Goal: Task Accomplishment & Management: Manage account settings

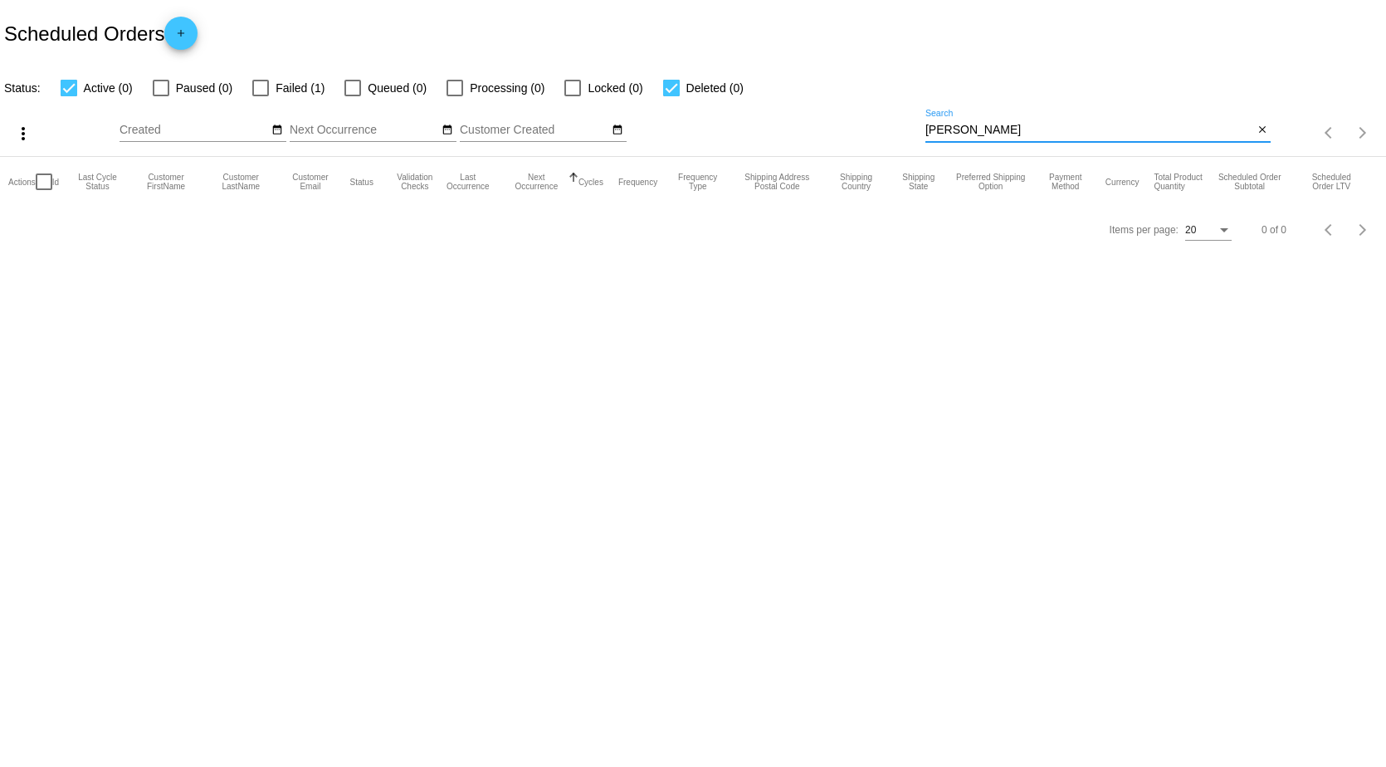
drag, startPoint x: 987, startPoint y: 133, endPoint x: 755, endPoint y: 120, distance: 231.9
click at [761, 122] on div "more_vert Sep Jan Feb Mar [DATE]" at bounding box center [693, 127] width 1386 height 59
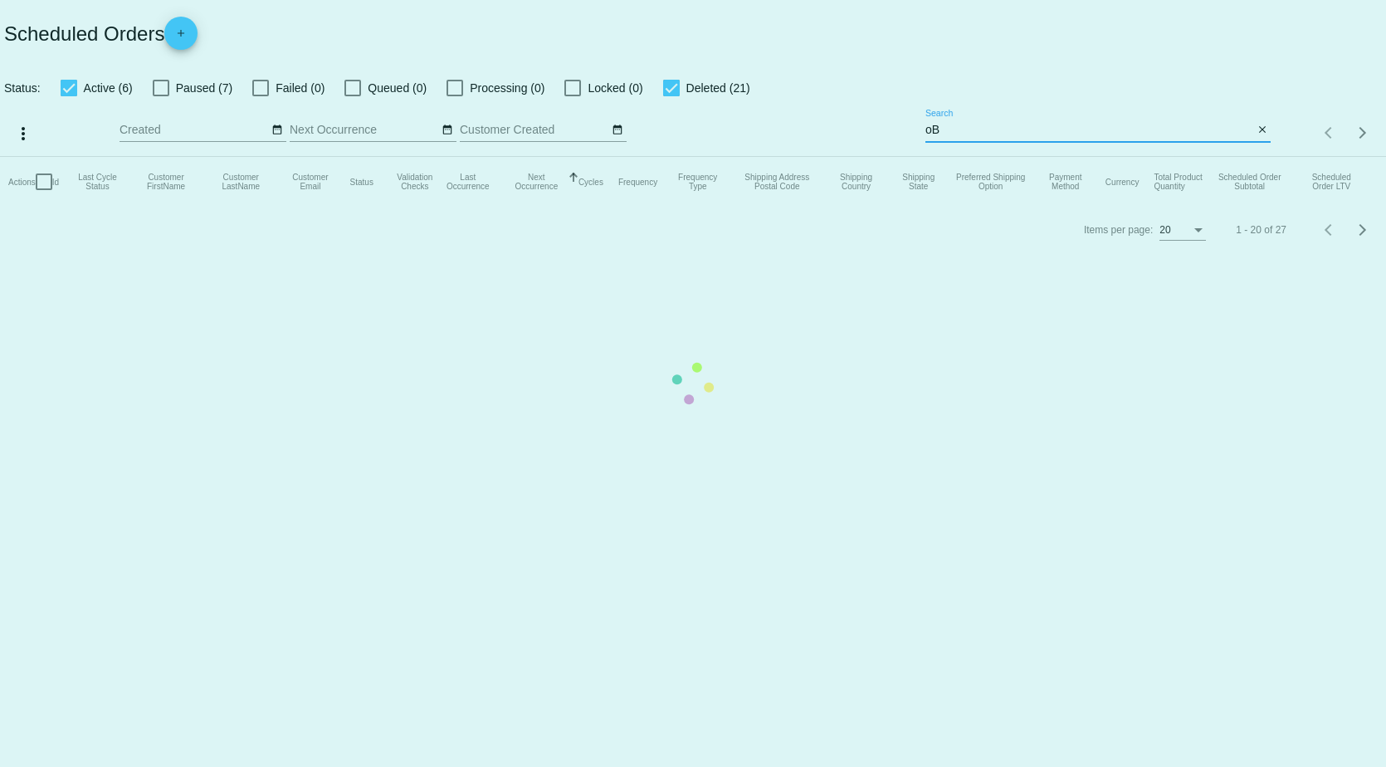
type input "o"
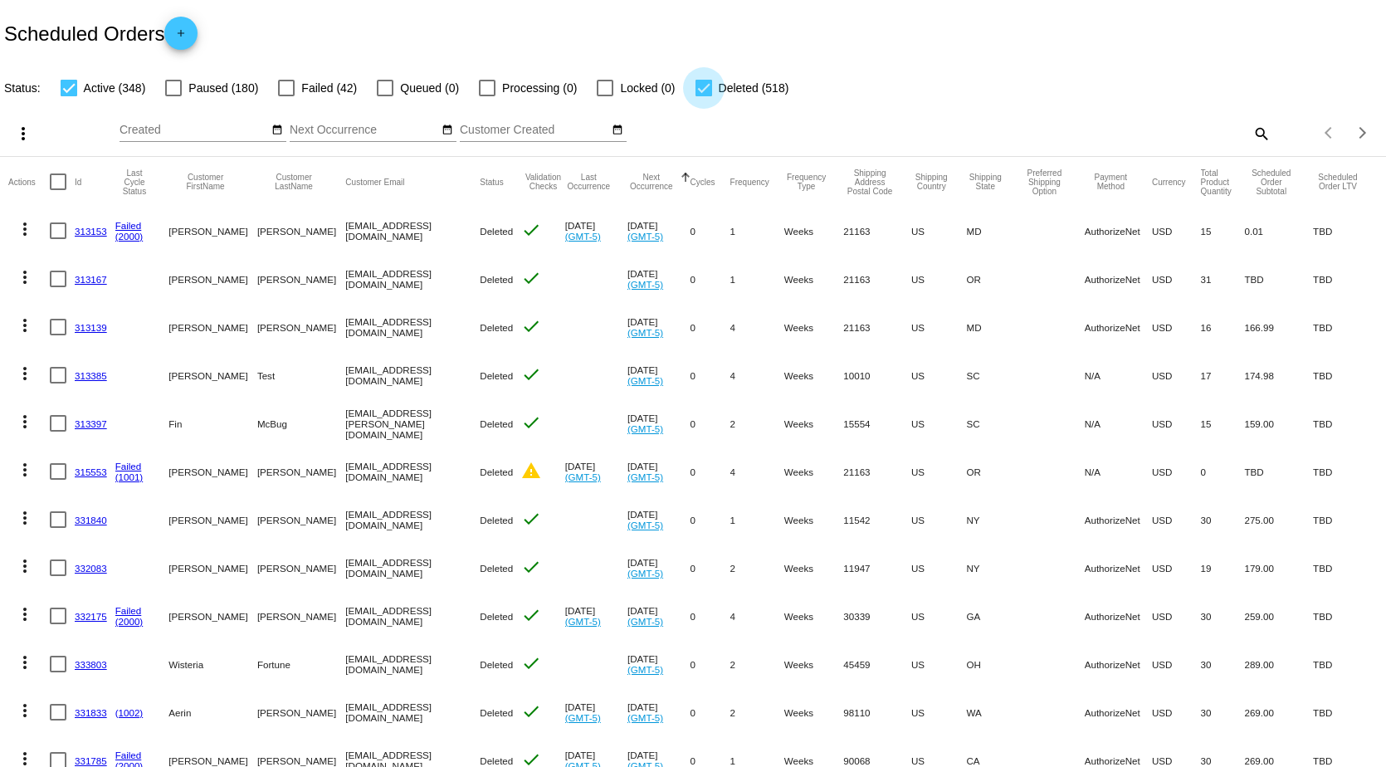
click at [695, 84] on div at bounding box center [703, 88] width 17 height 17
click at [703, 96] on input "Deleted (518)" at bounding box center [703, 96] width 1 height 1
checkbox input "false"
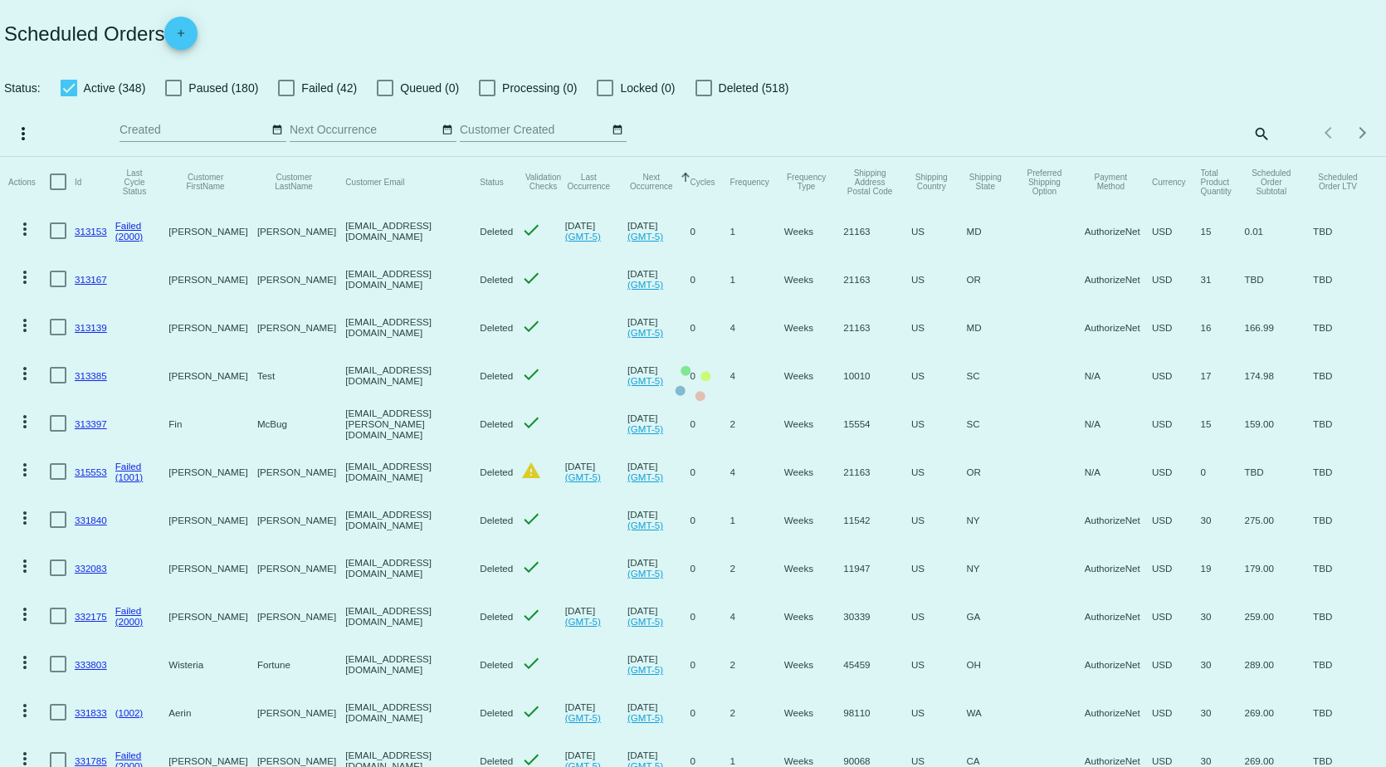
click at [1246, 157] on mat-table "Actions Id Last Cycle Status Customer FirstName Customer LastName Customer Emai…" at bounding box center [693, 663] width 1386 height 1012
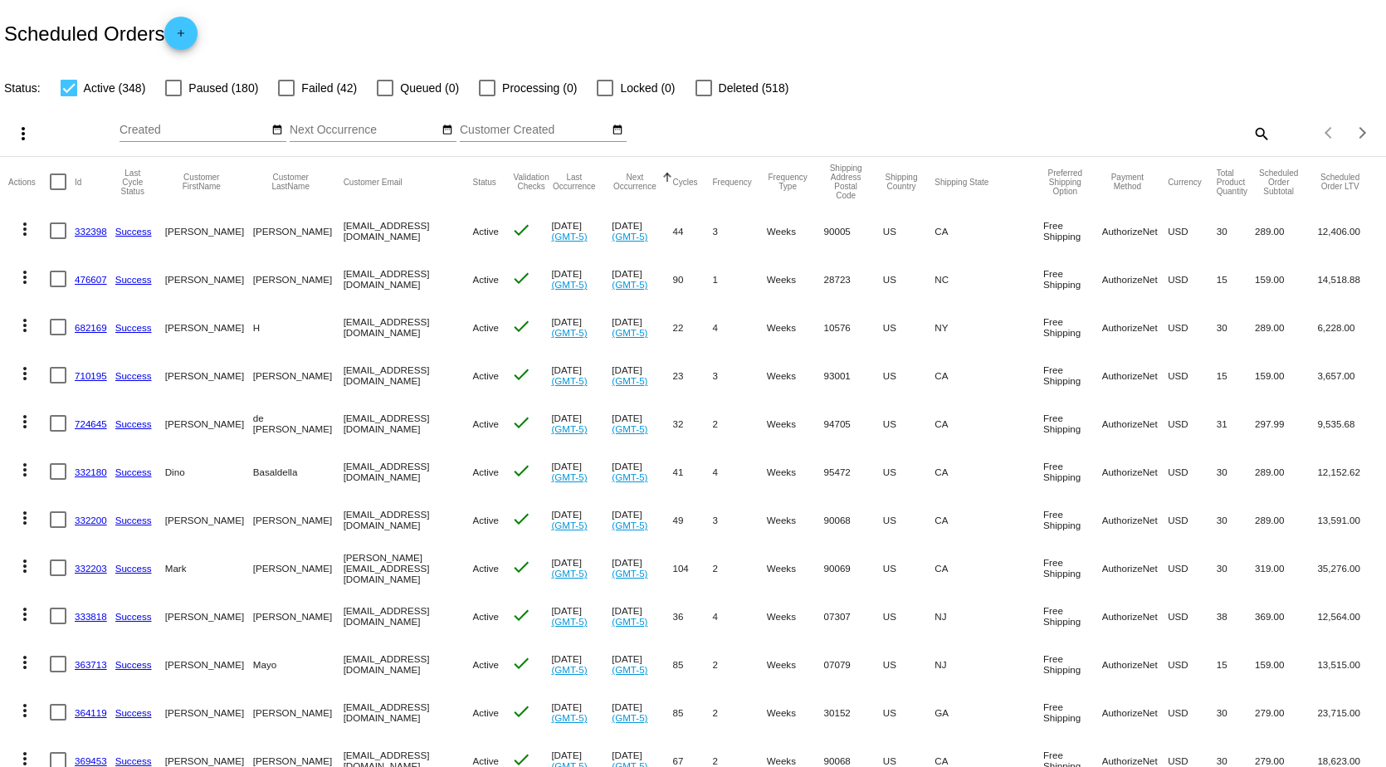
drag, startPoint x: 1243, startPoint y: 133, endPoint x: 1243, endPoint y: 144, distance: 10.8
click at [1251, 144] on mat-icon "search" at bounding box center [1261, 133] width 20 height 26
click at [1026, 124] on input "Search" at bounding box center [1097, 130] width 345 height 13
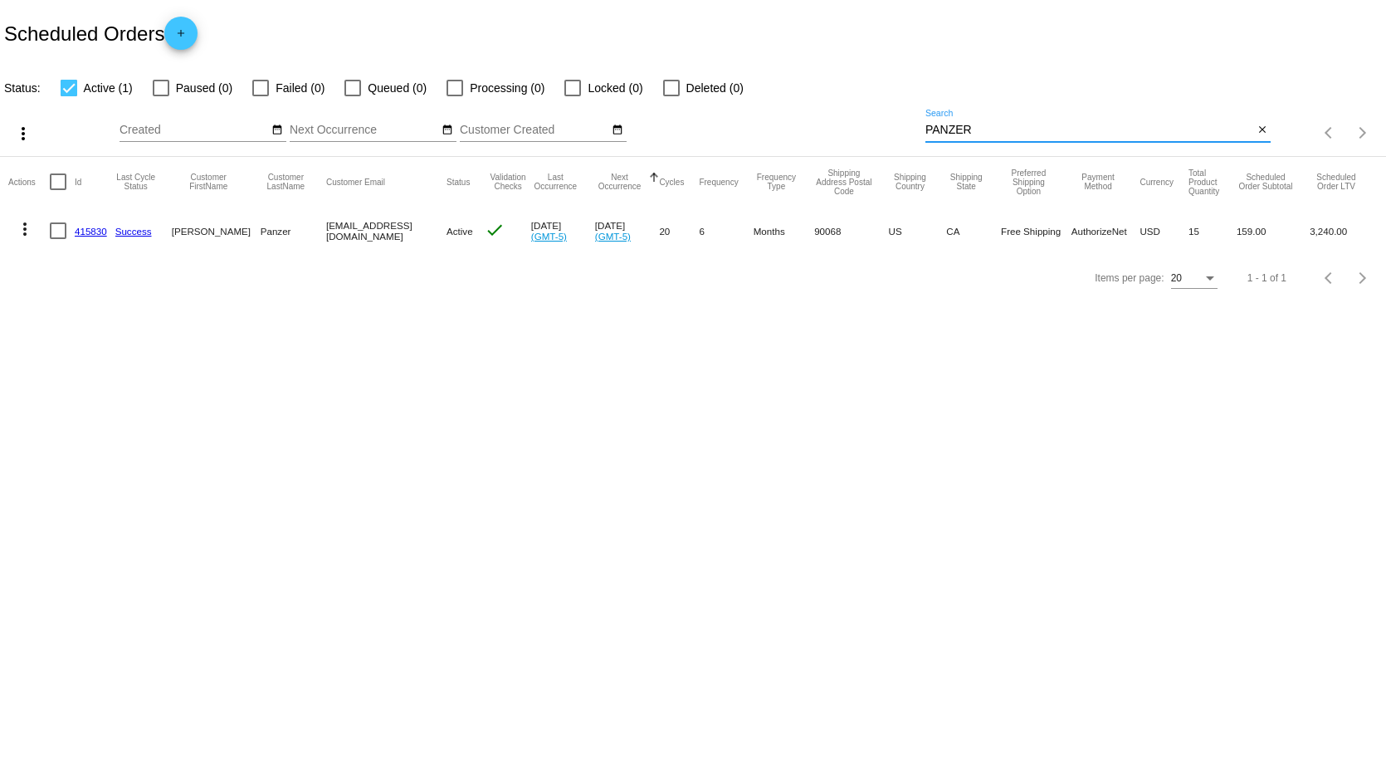
type input "PANZER"
click at [80, 232] on link "415830" at bounding box center [91, 231] width 32 height 11
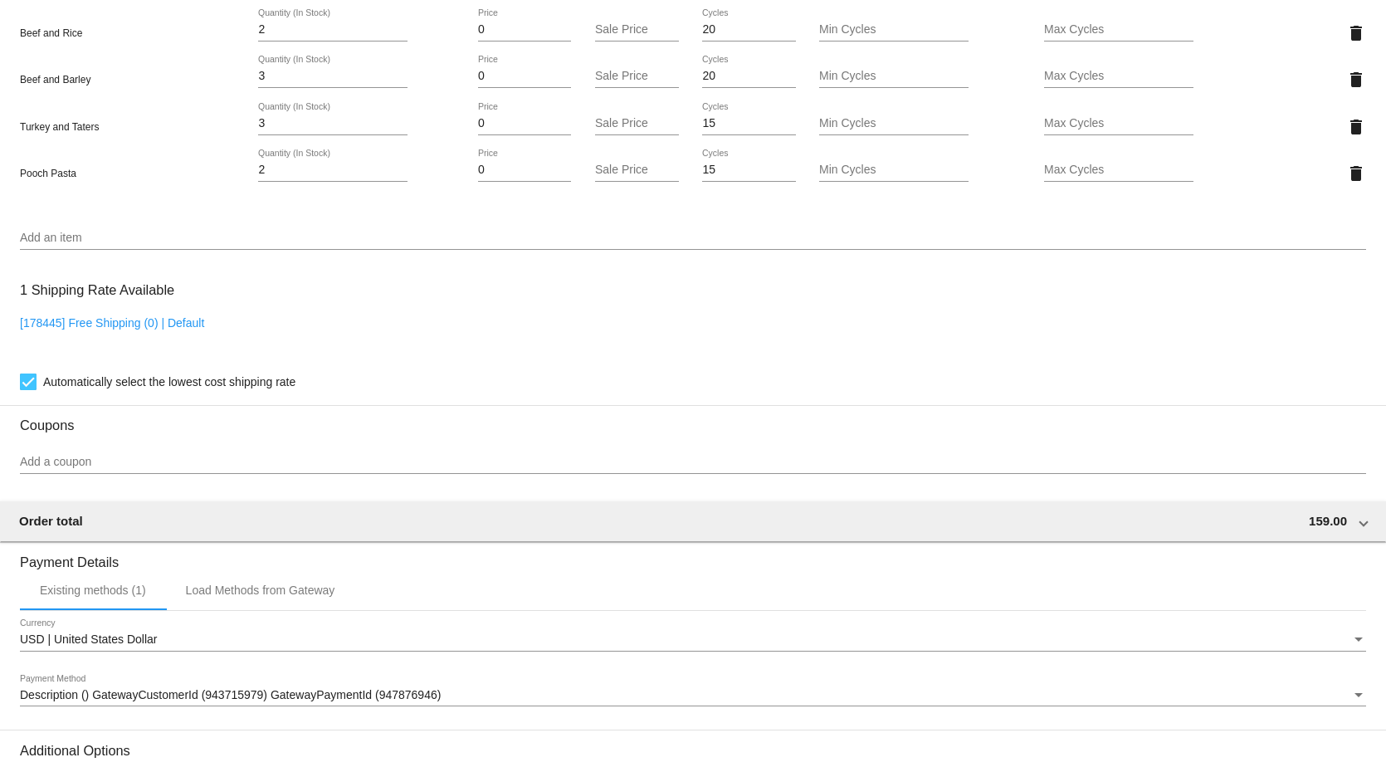
scroll to position [1245, 0]
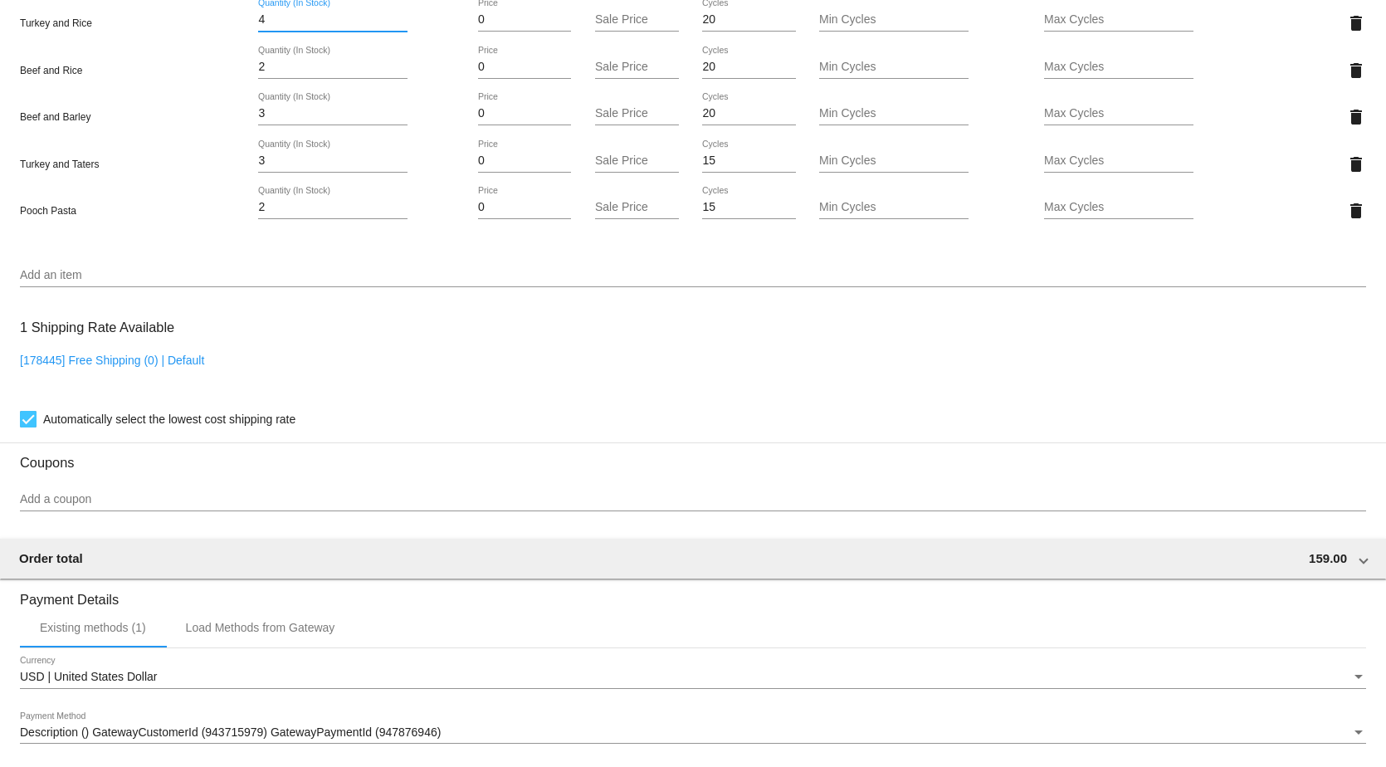
drag, startPoint x: 271, startPoint y: 22, endPoint x: 191, endPoint y: 21, distance: 79.7
click at [206, 24] on div "Turkey and Rice 4 Quantity (In Stock) 0 Price Sale Price 20 Cycles Min Cycles M…" at bounding box center [693, 22] width 1346 height 47
type input "5"
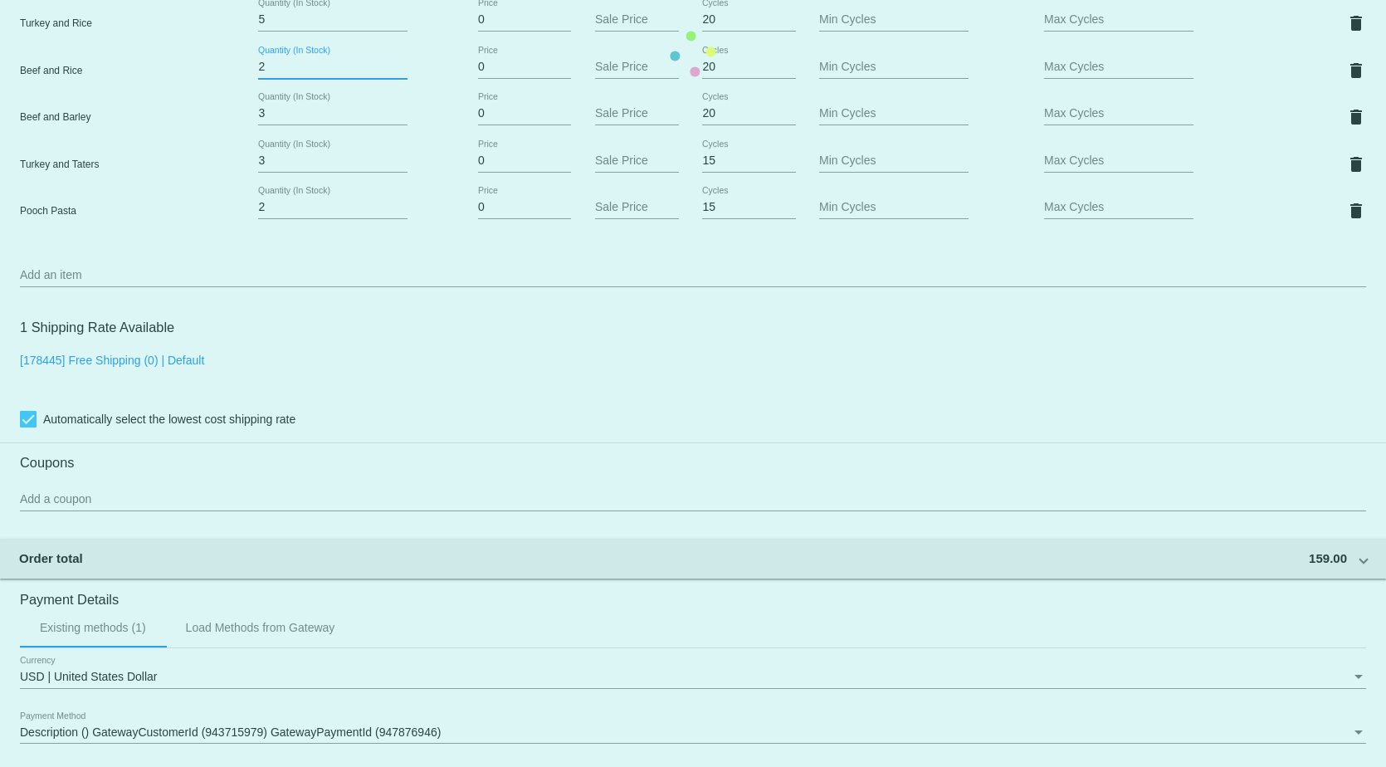
drag, startPoint x: 271, startPoint y: 76, endPoint x: 187, endPoint y: 83, distance: 84.1
click at [187, 83] on mat-card "Customer 1226481: [PERSON_NAME] [EMAIL_ADDRESS][DOMAIN_NAME] Customer Shipping …" at bounding box center [693, 54] width 1386 height 1894
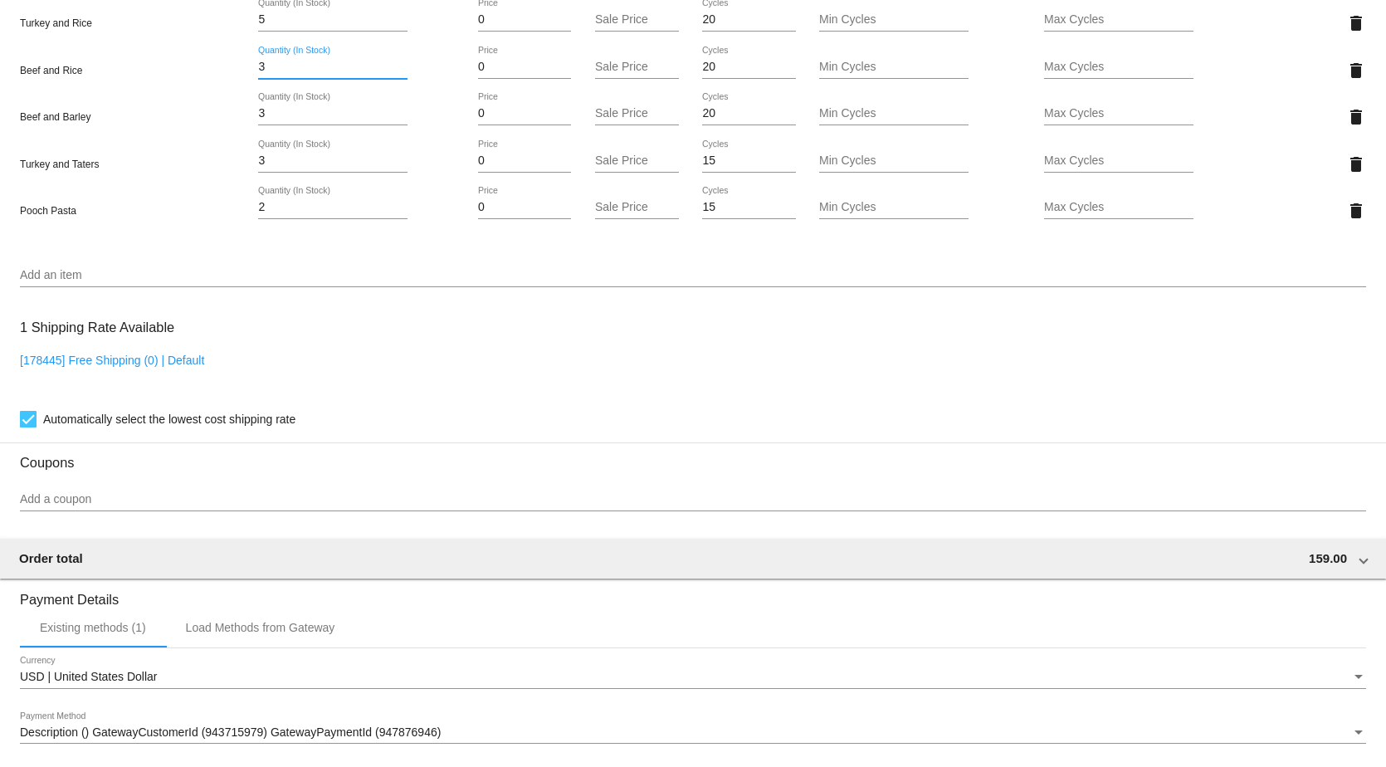
type input "3"
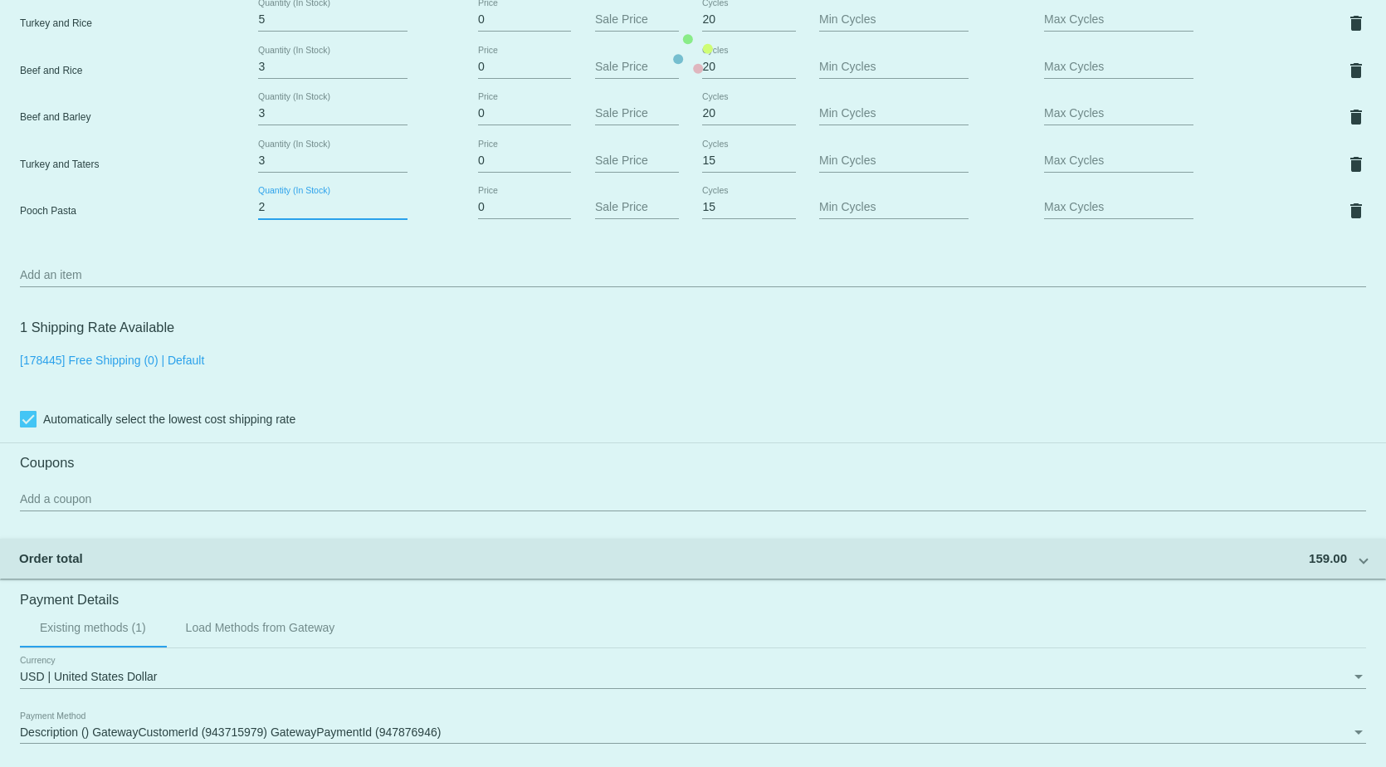
drag, startPoint x: 269, startPoint y: 211, endPoint x: 197, endPoint y: 218, distance: 72.6
click at [198, 218] on mat-card "Customer 1226481: [PERSON_NAME] [EMAIL_ADDRESS][DOMAIN_NAME] Customer Shipping …" at bounding box center [693, 54] width 1386 height 1894
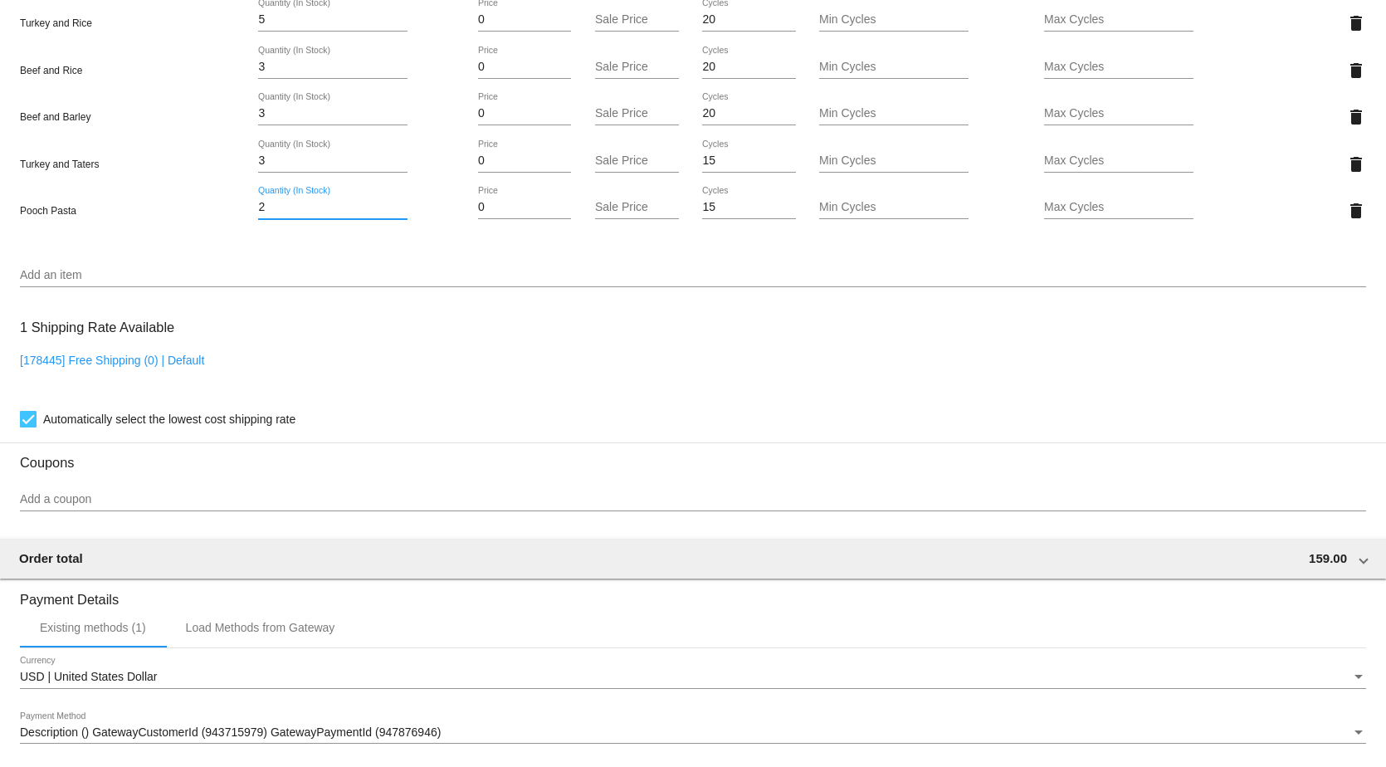
type input "3"
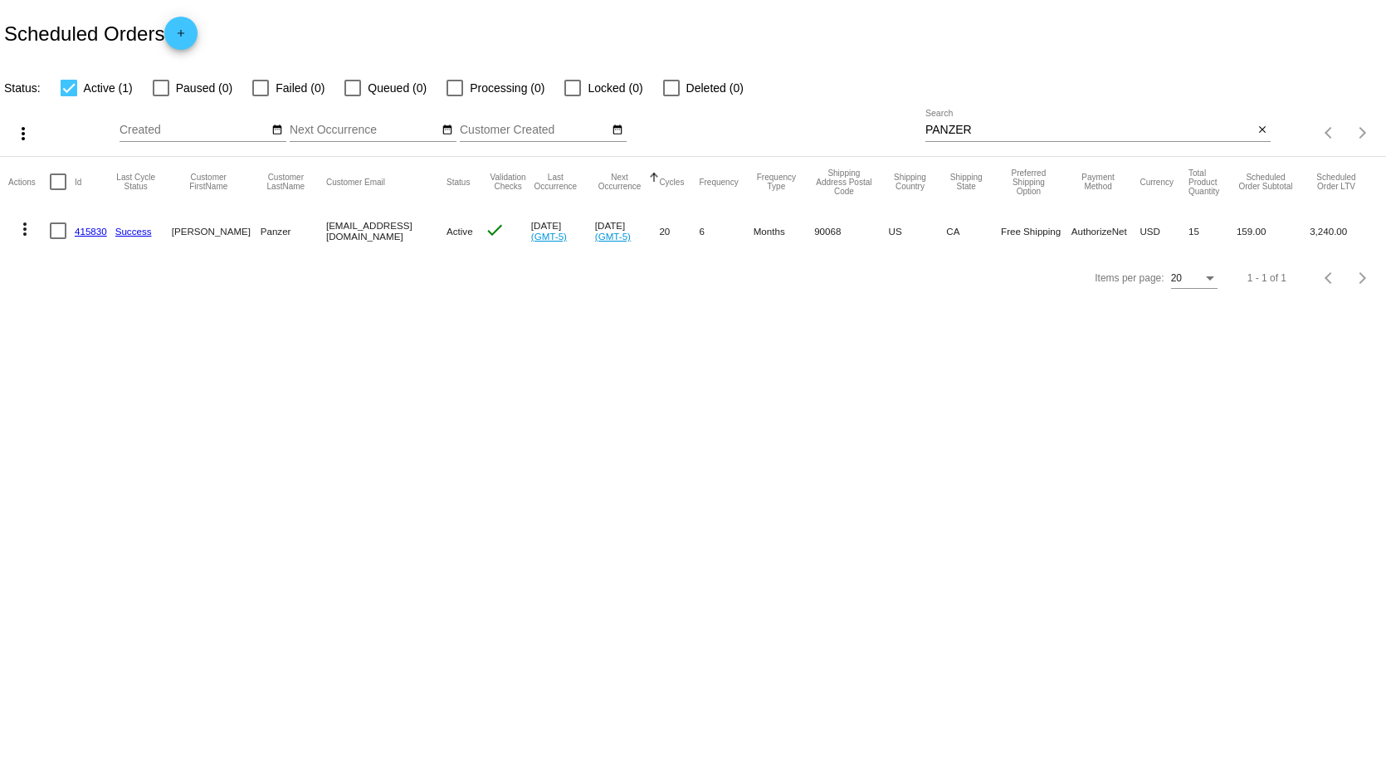
click at [104, 229] on link "415830" at bounding box center [91, 231] width 32 height 11
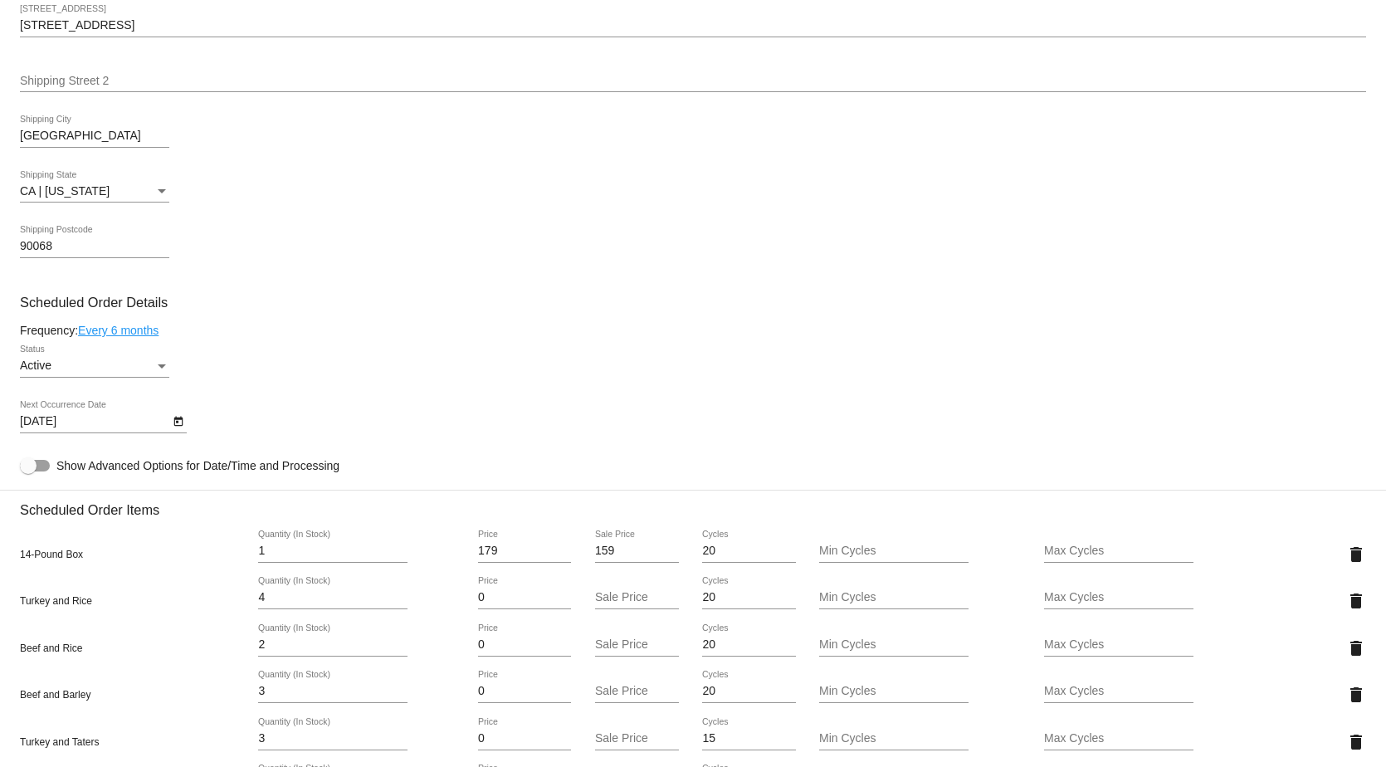
scroll to position [412, 0]
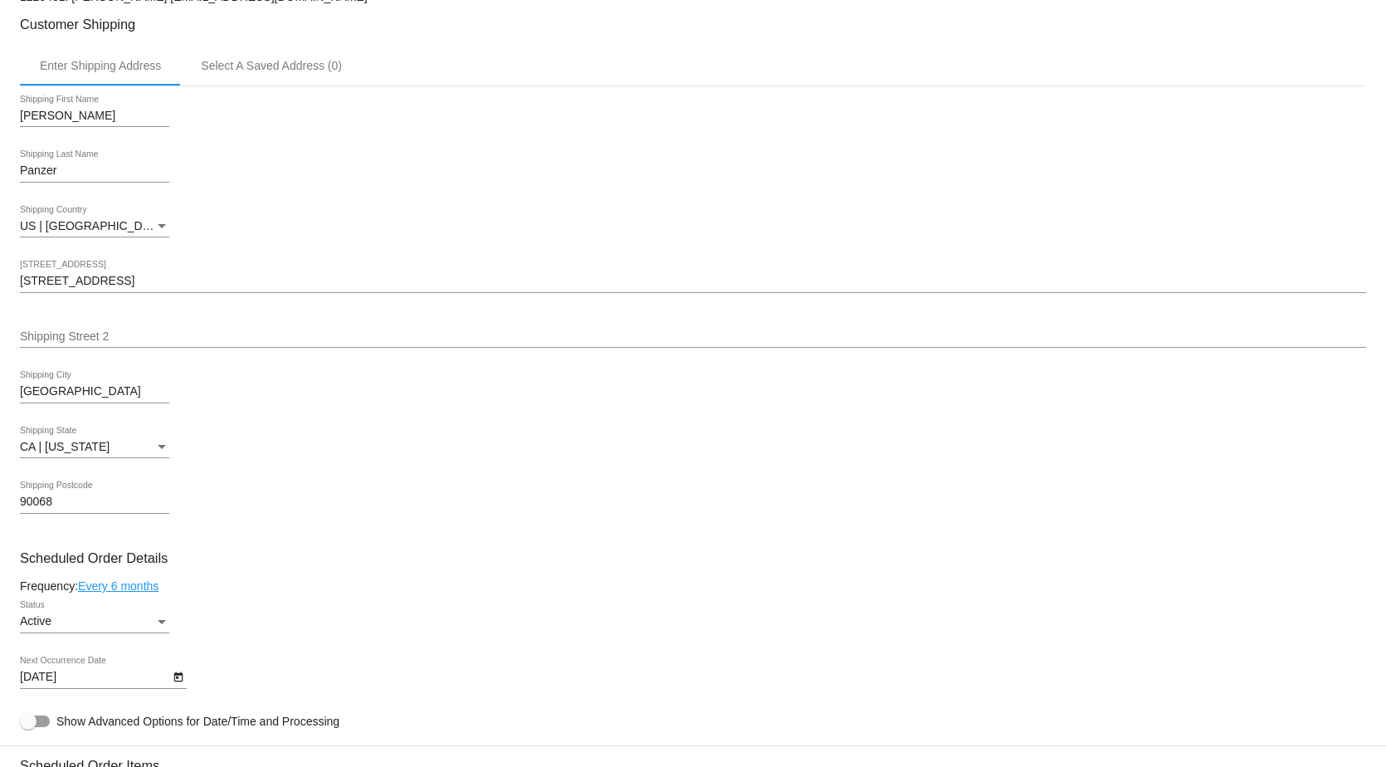
click at [181, 687] on icon "Open calendar" at bounding box center [179, 677] width 12 height 20
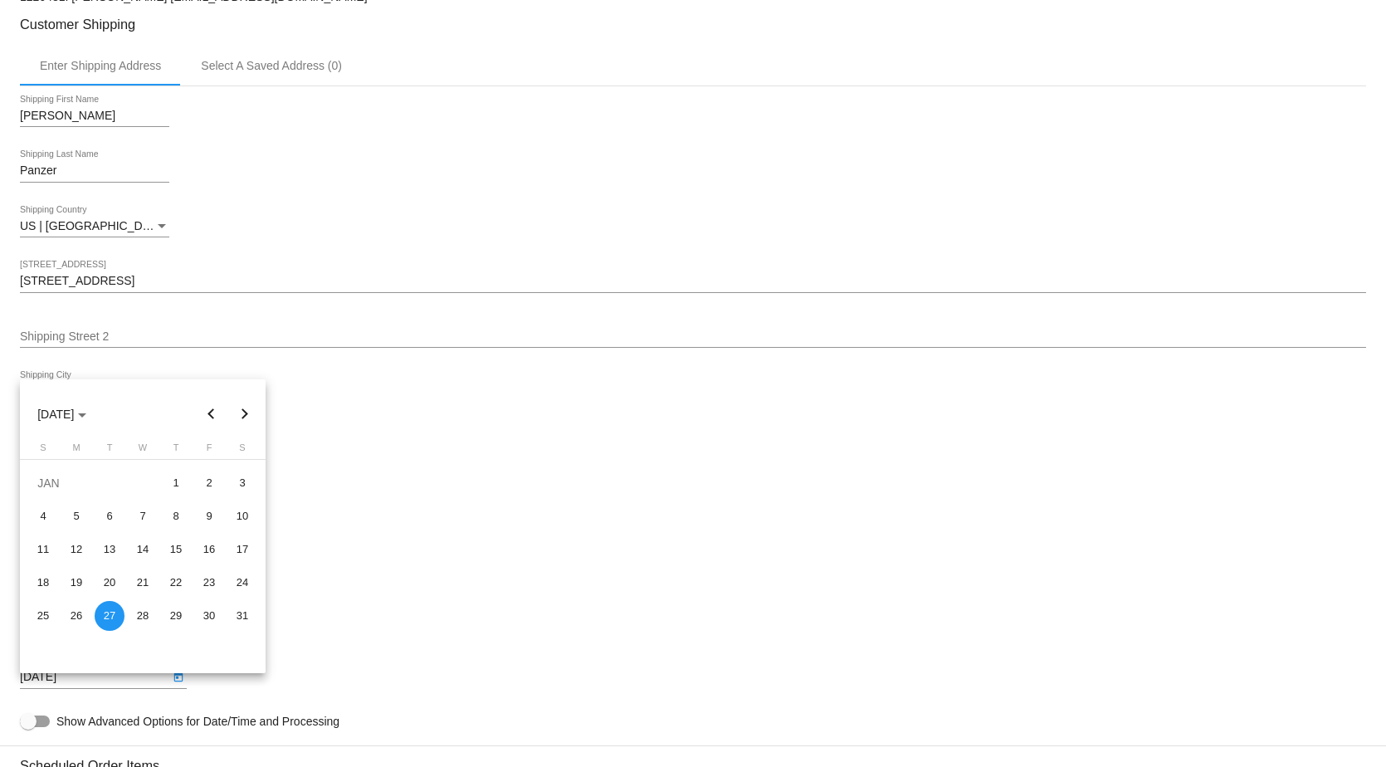
click at [205, 407] on button "Previous month" at bounding box center [211, 413] width 33 height 33
click at [205, 409] on button "Previous month" at bounding box center [211, 413] width 33 height 33
click at [207, 412] on button "Previous month" at bounding box center [211, 413] width 33 height 33
click at [76, 650] on div "29" at bounding box center [76, 649] width 30 height 30
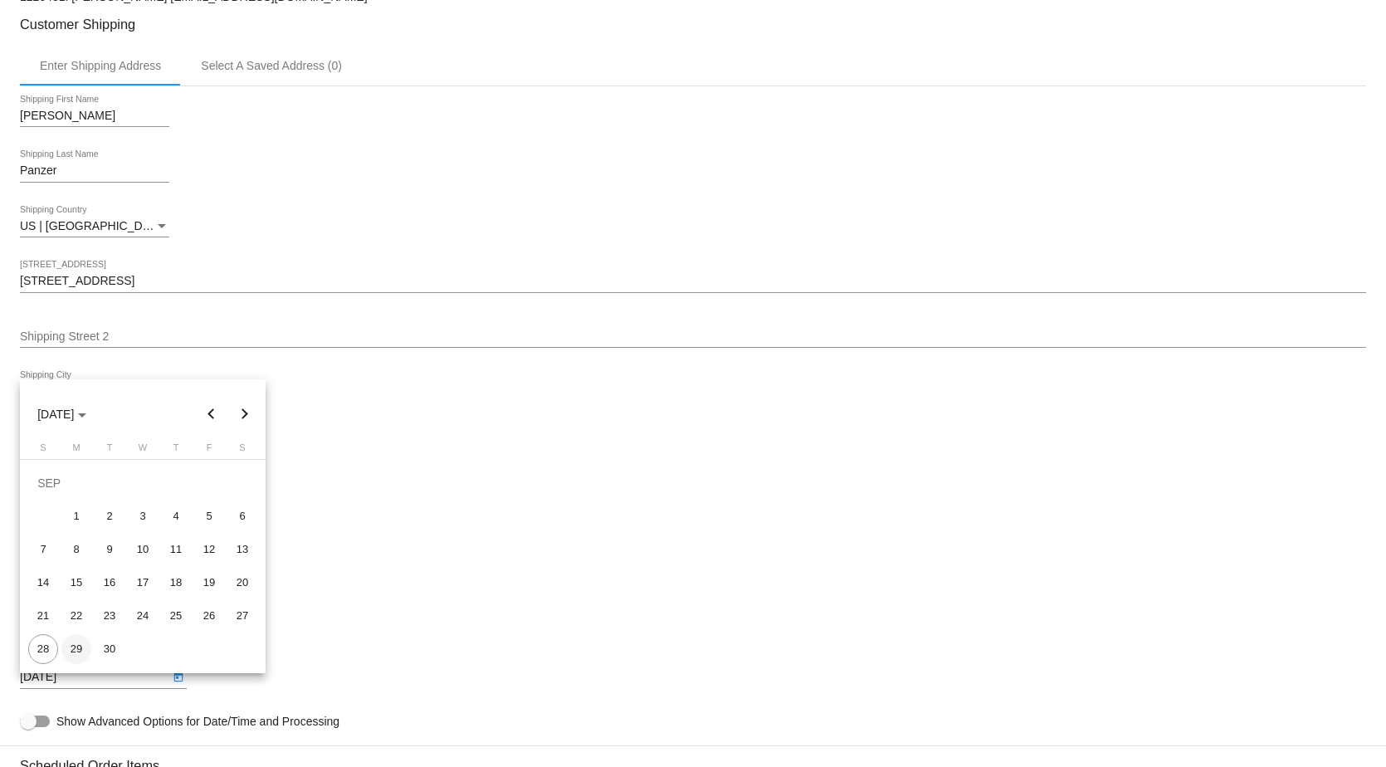
type input "[DATE]"
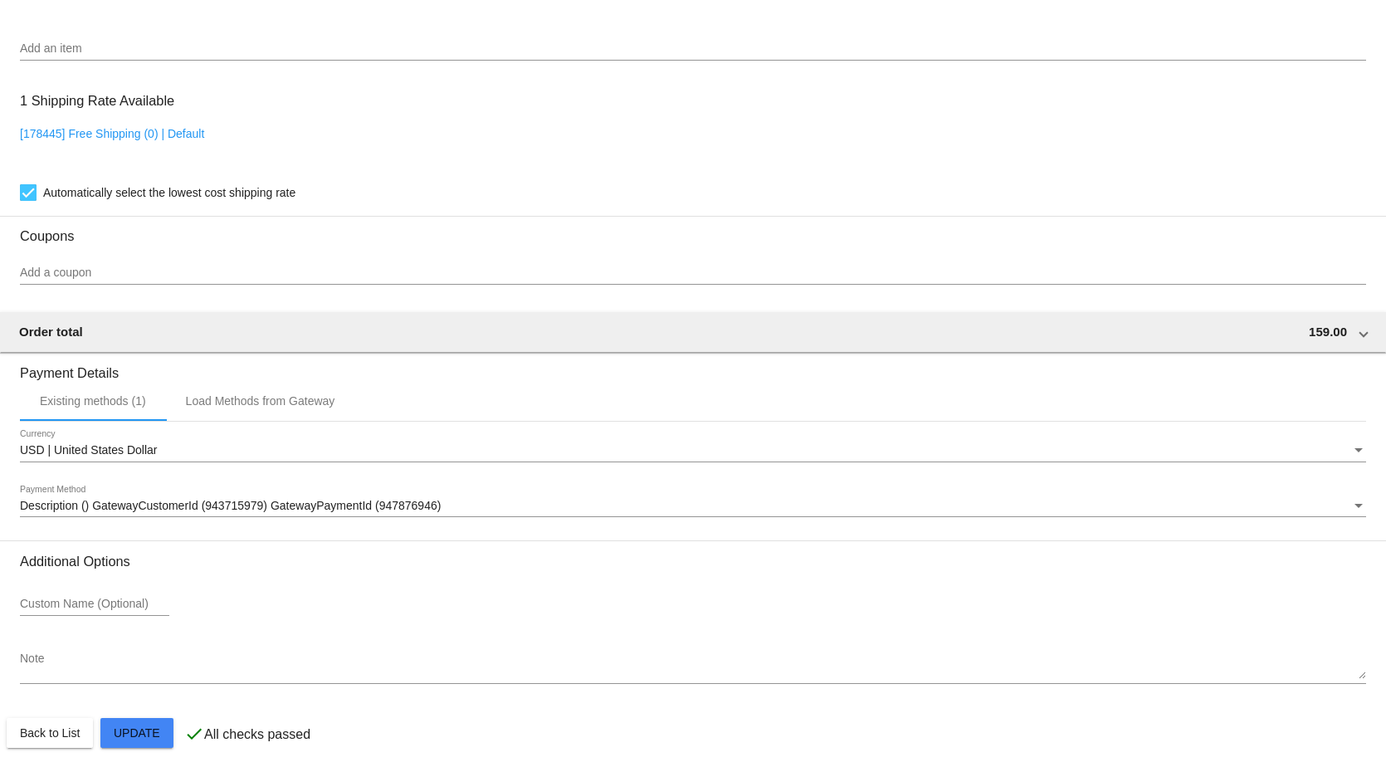
scroll to position [1490, 0]
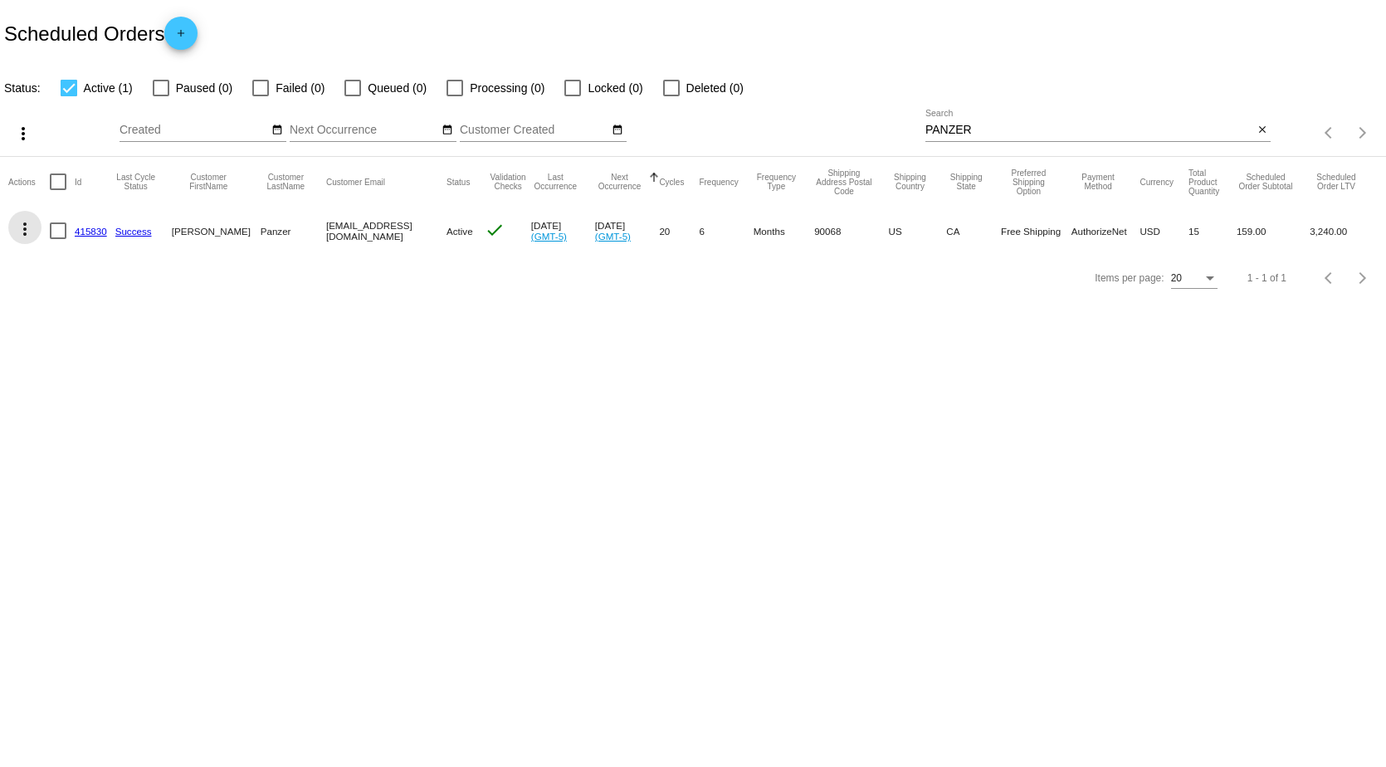
click at [22, 231] on mat-icon "more_vert" at bounding box center [25, 229] width 20 height 20
click at [558, 462] on div at bounding box center [693, 383] width 1386 height 767
click at [23, 230] on mat-icon "more_vert" at bounding box center [25, 229] width 20 height 20
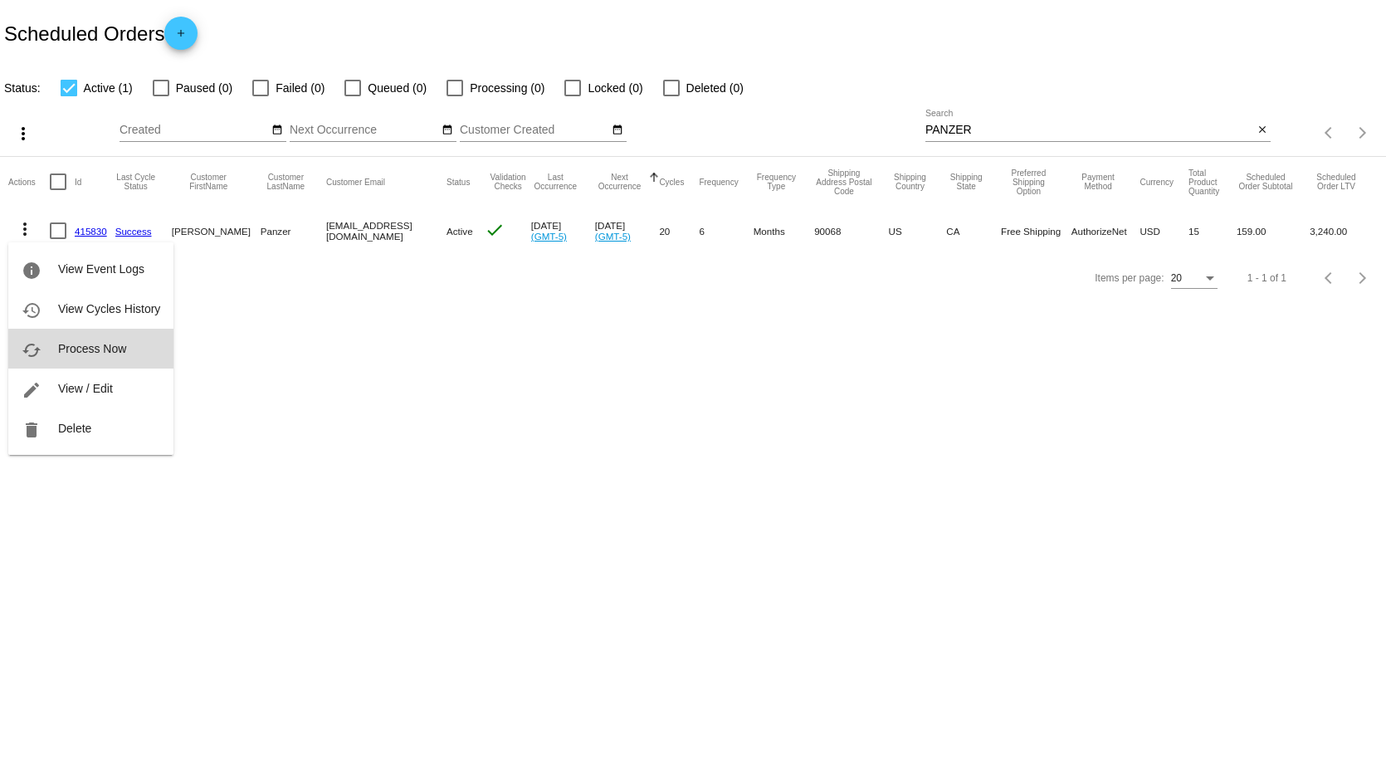
click at [100, 354] on span "Process Now" at bounding box center [92, 348] width 68 height 13
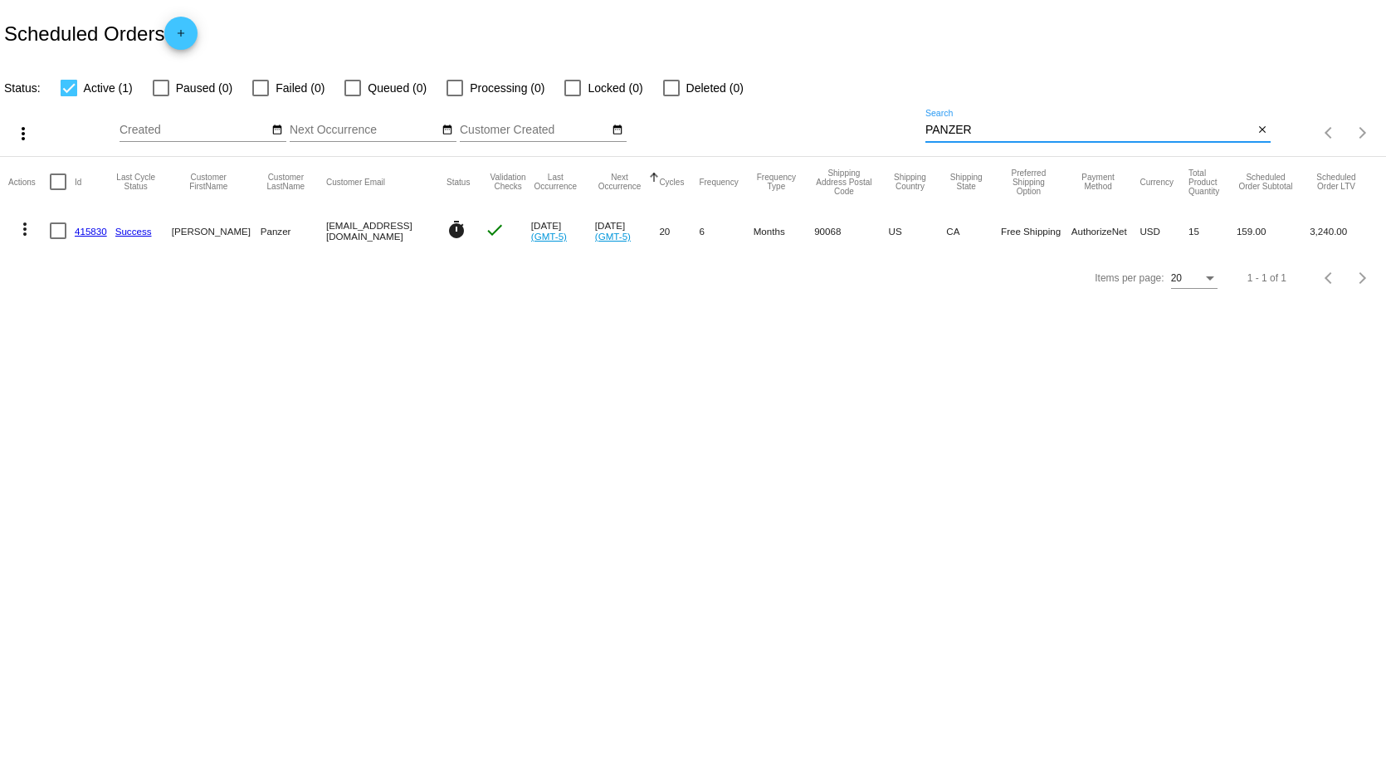
drag, startPoint x: 907, startPoint y: 128, endPoint x: 622, endPoint y: 99, distance: 286.9
click at [632, 101] on div "more_vert Sep Jan Feb Mar [DATE]" at bounding box center [693, 127] width 1386 height 59
type input "[PERSON_NAME]"
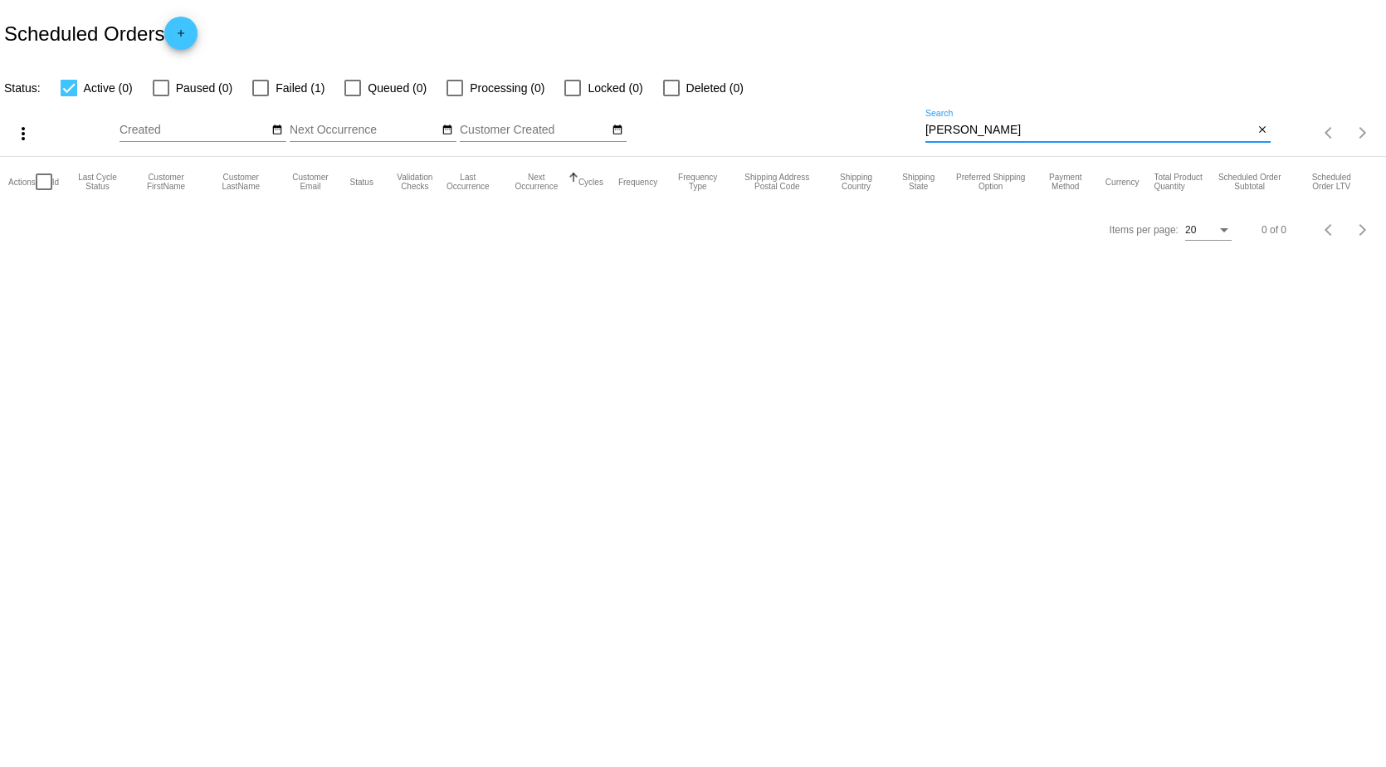
click at [256, 84] on div at bounding box center [260, 88] width 17 height 17
click at [260, 96] on input "Failed (1)" at bounding box center [260, 96] width 1 height 1
checkbox input "true"
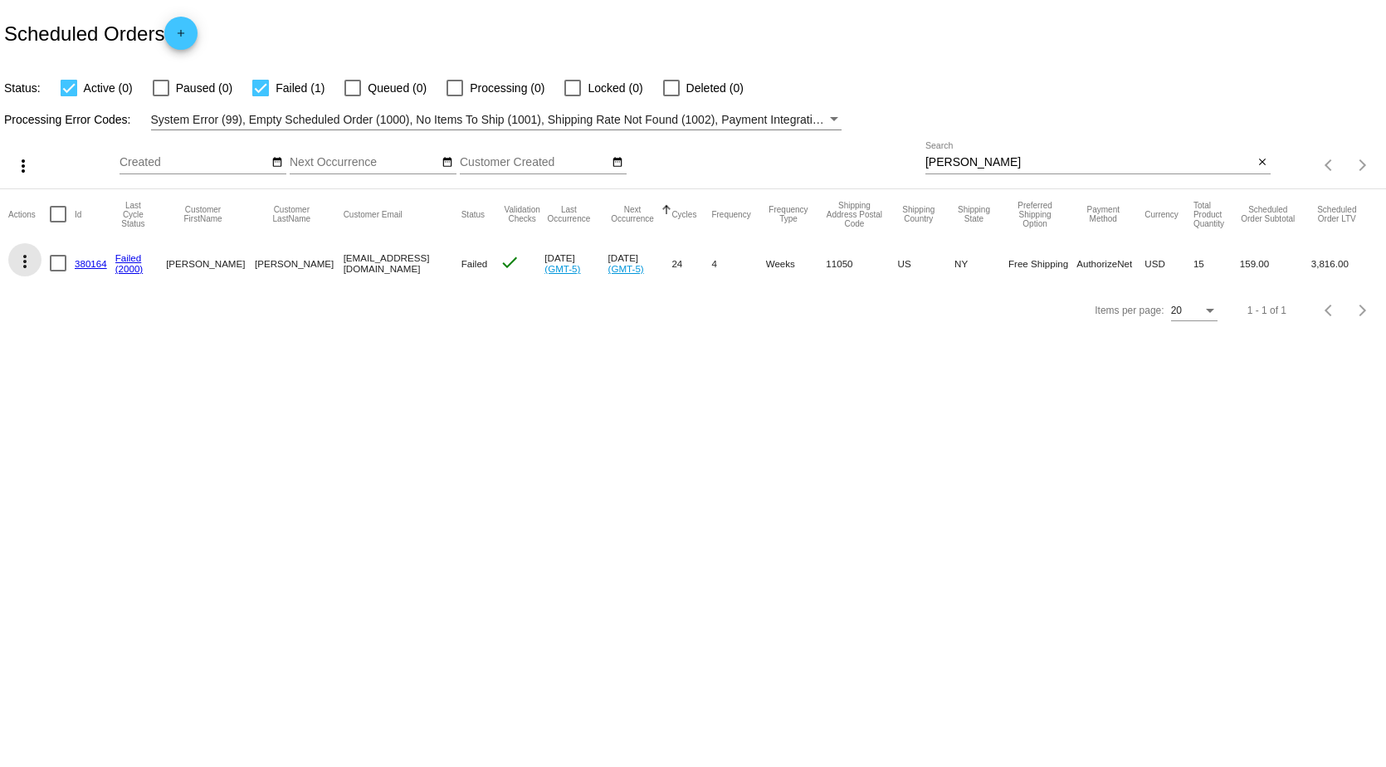
click at [21, 261] on mat-icon "more_vert" at bounding box center [25, 261] width 20 height 20
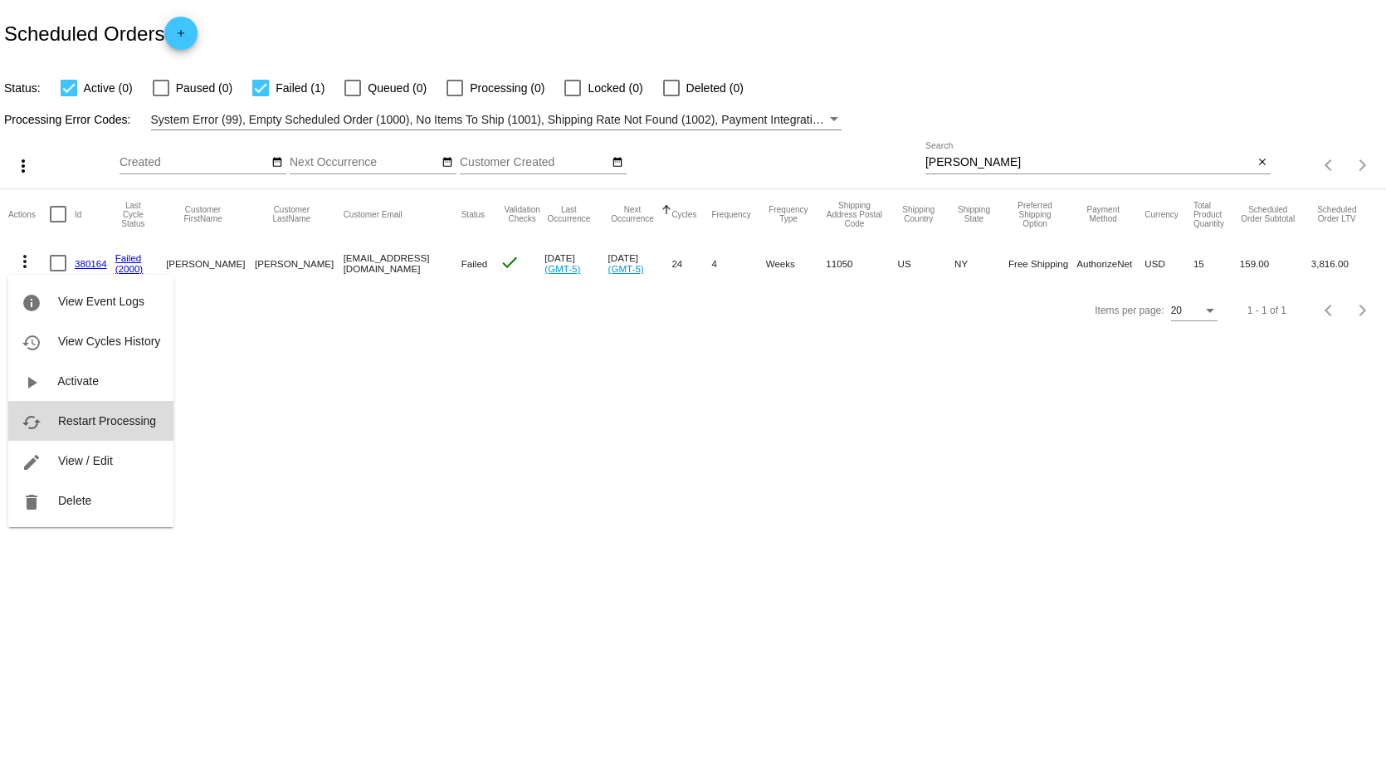
click at [105, 419] on span "Restart Processing" at bounding box center [107, 420] width 98 height 13
